Goal: Use online tool/utility

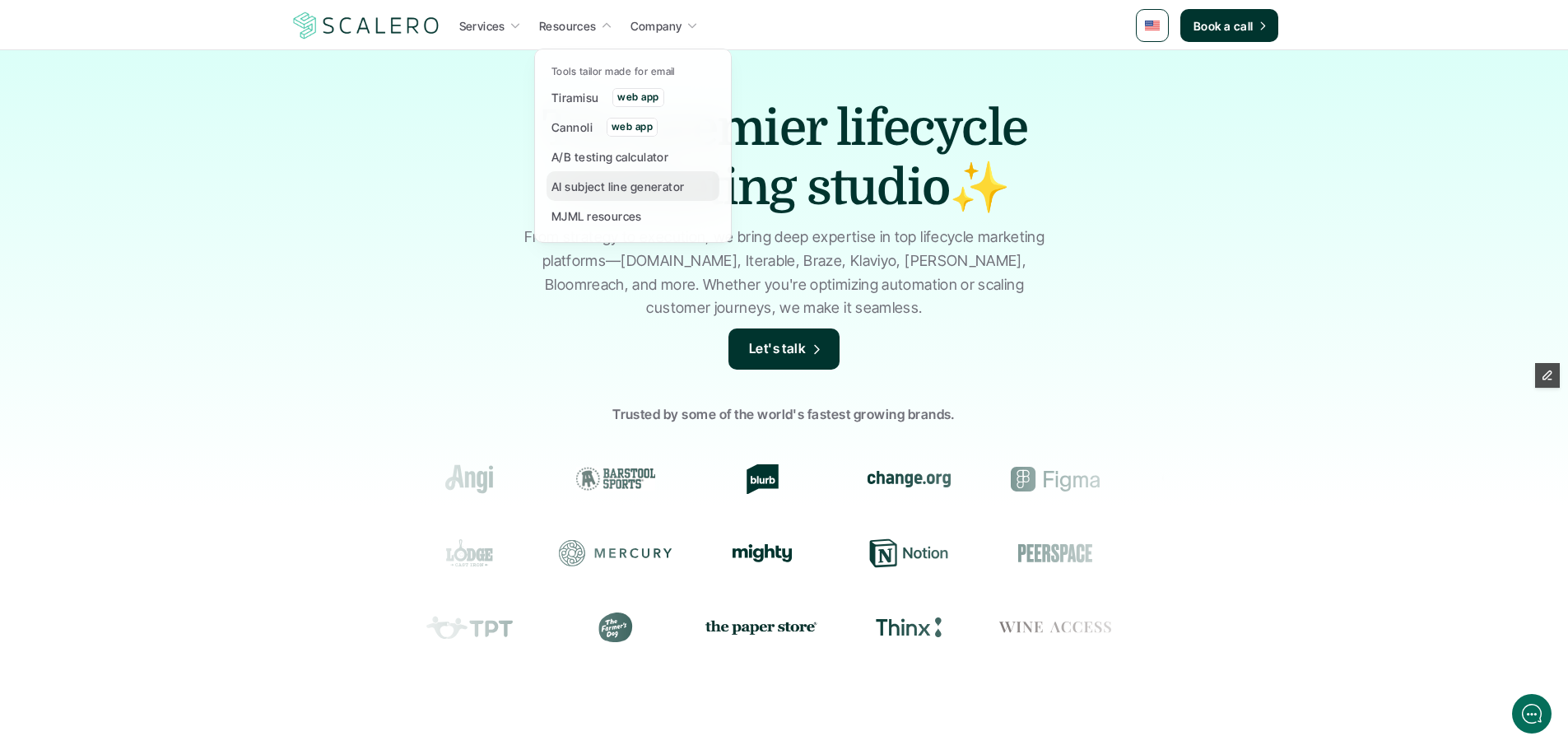
click at [585, 180] on p "AI subject line generator" at bounding box center [618, 186] width 134 height 18
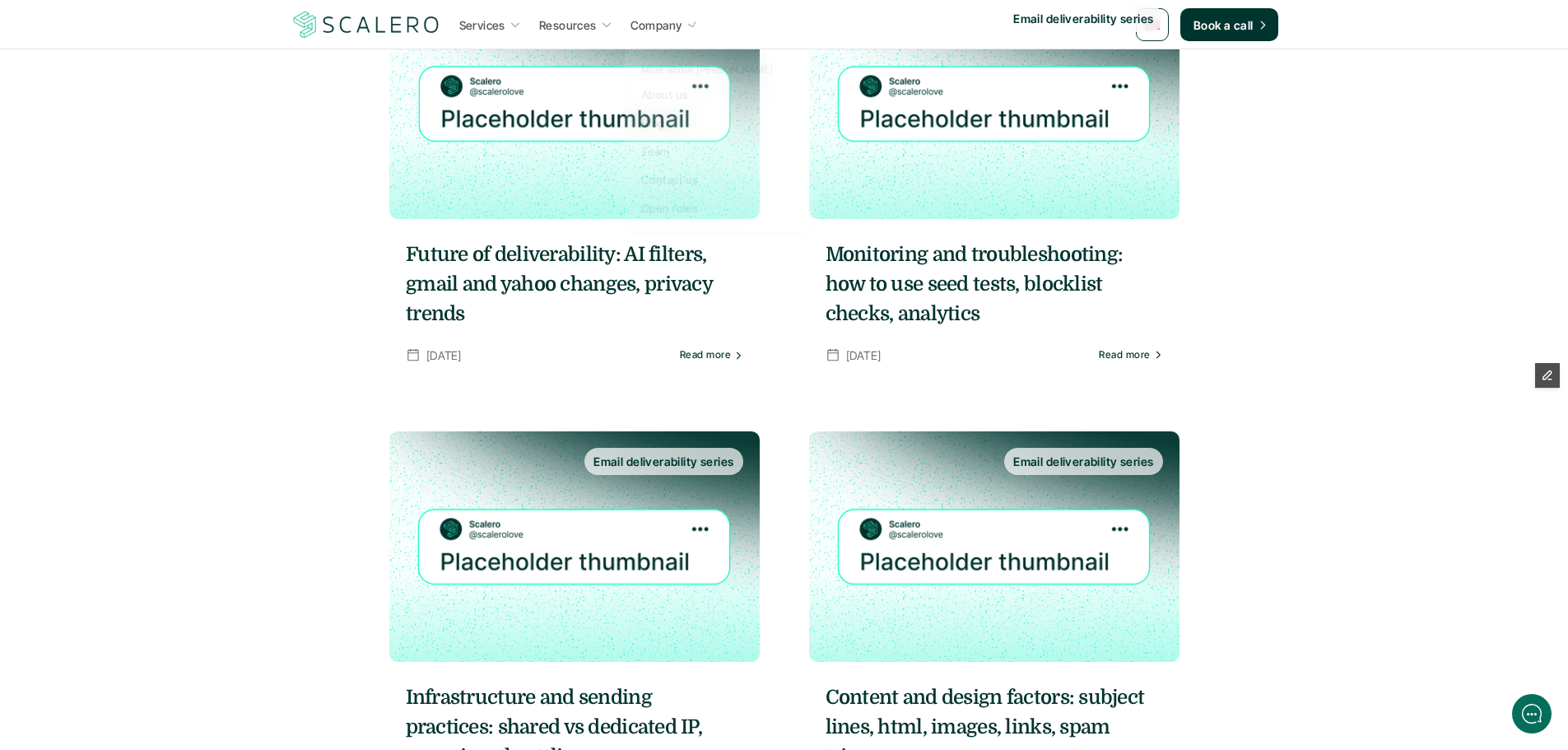
scroll to position [412, 0]
